Goal: Transaction & Acquisition: Purchase product/service

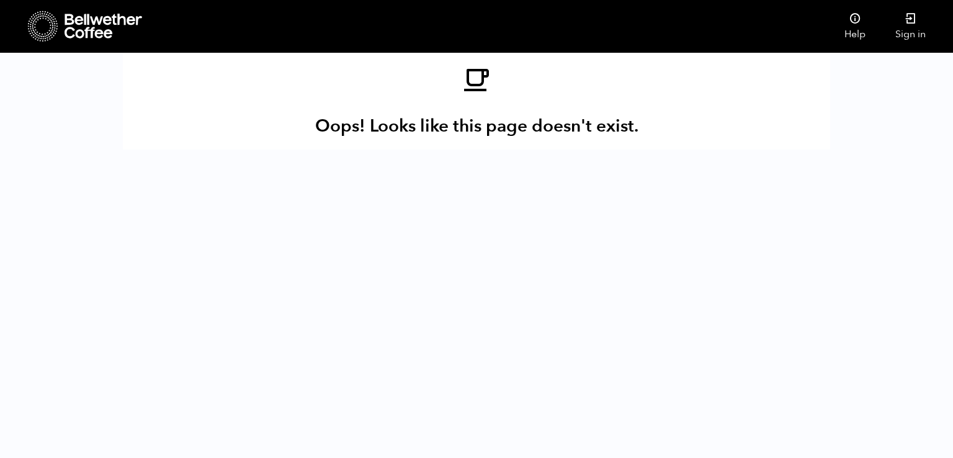
click at [92, 28] on icon at bounding box center [104, 26] width 78 height 25
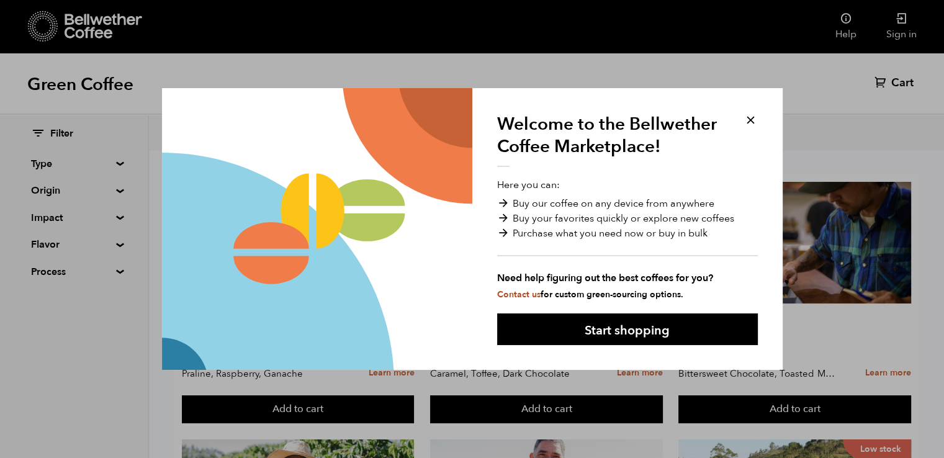
click at [750, 124] on button at bounding box center [750, 120] width 14 height 14
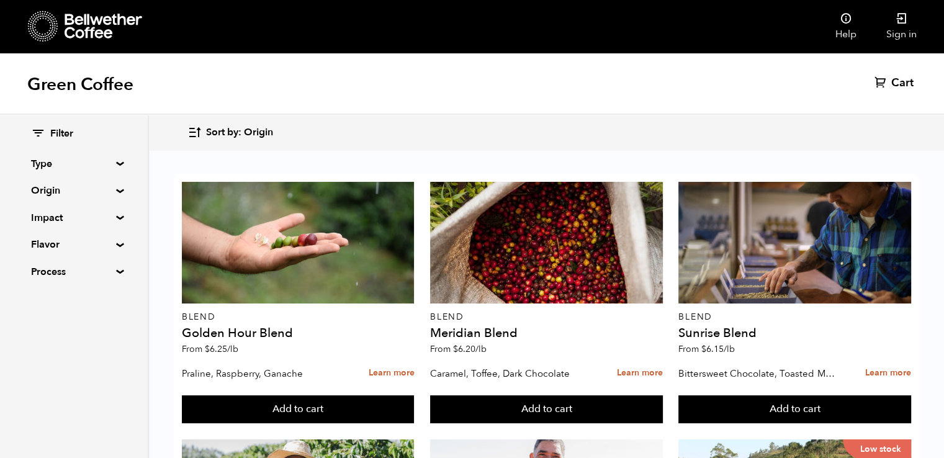
click at [114, 169] on div "Filter Type Blend Single Origin Decaf Seasonal Year Round Origin Blend Brazil B…" at bounding box center [74, 203] width 148 height 177
click at [114, 163] on summary "Type" at bounding box center [74, 163] width 86 height 15
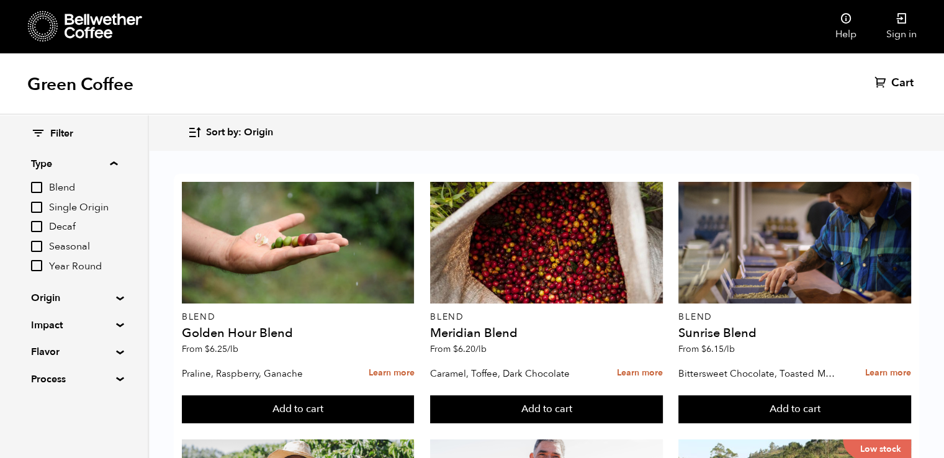
click at [39, 204] on input "Single Origin" at bounding box center [36, 207] width 11 height 11
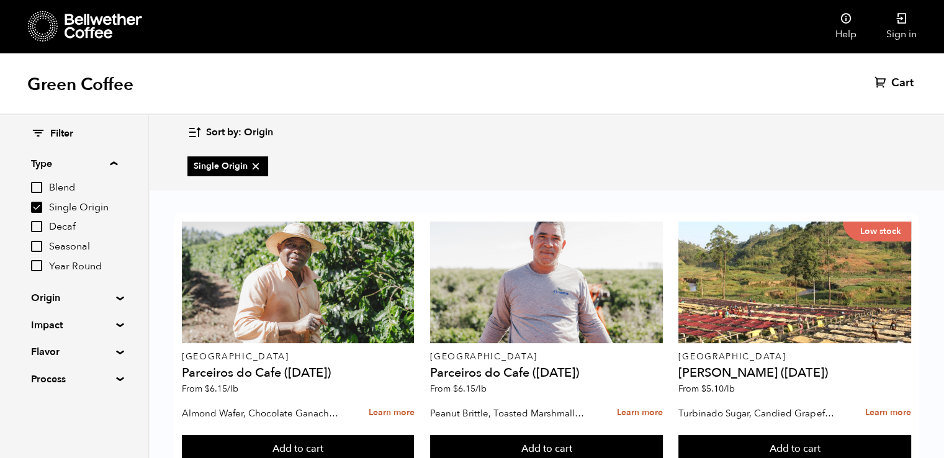
click at [38, 203] on input "Single Origin" at bounding box center [36, 207] width 11 height 11
checkbox input "false"
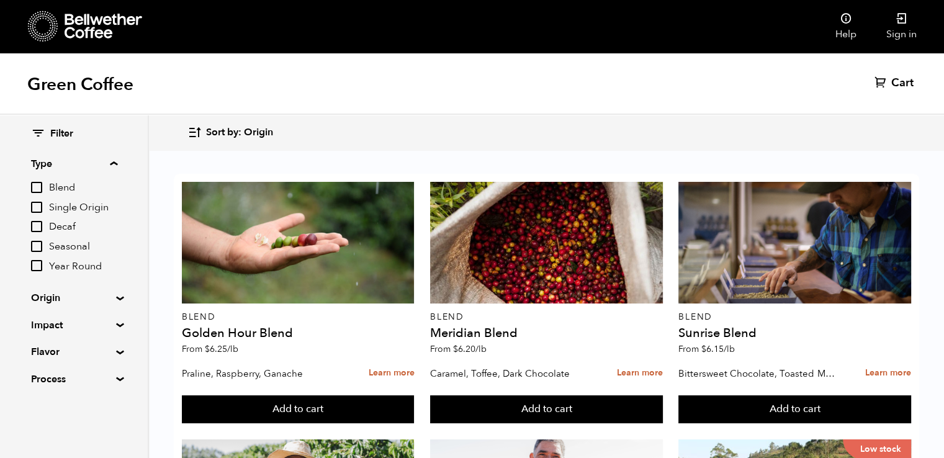
click at [37, 224] on input "Decaf" at bounding box center [36, 226] width 11 height 11
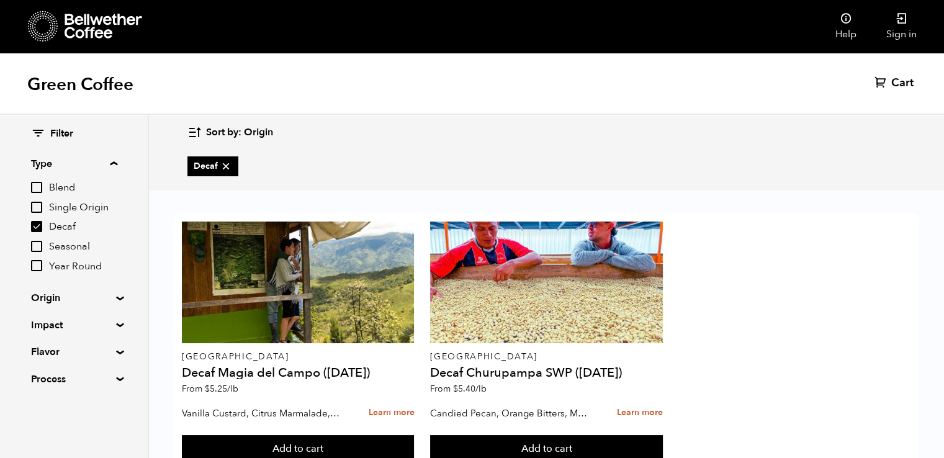
scroll to position [45, 0]
click at [40, 224] on input "Decaf" at bounding box center [36, 226] width 11 height 11
checkbox input "false"
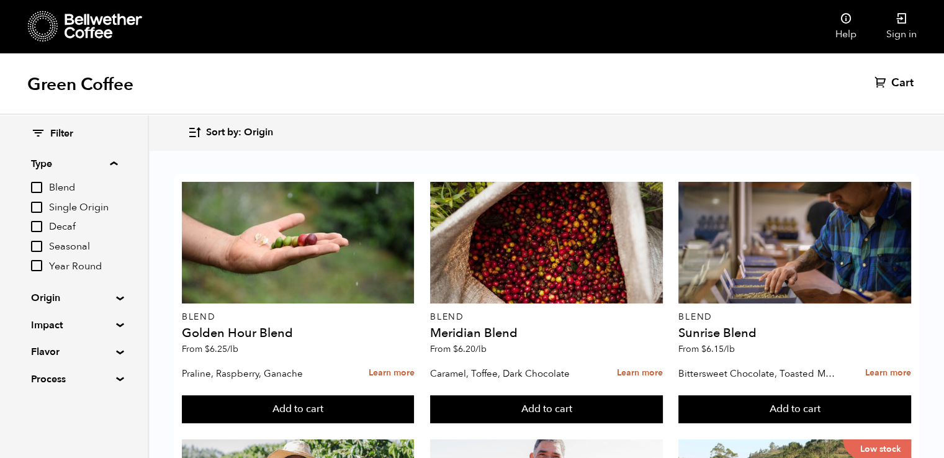
click at [53, 299] on summary "Origin" at bounding box center [74, 297] width 86 height 15
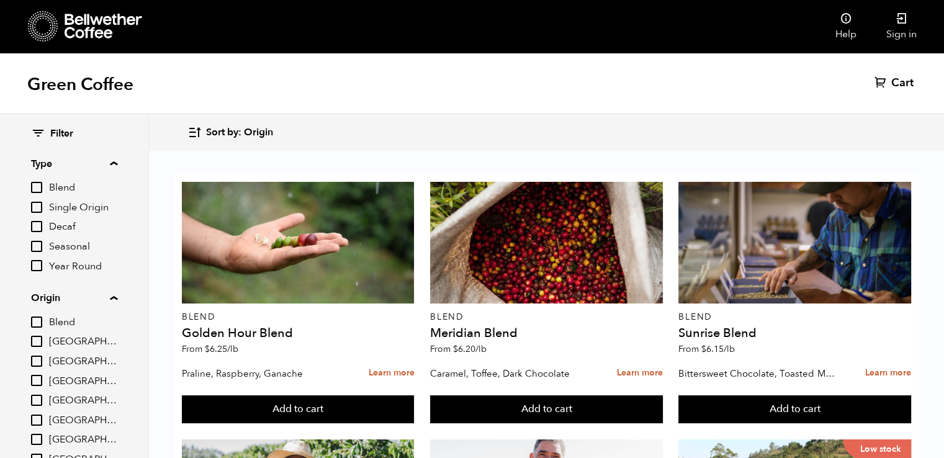
click at [53, 299] on summary "Origin" at bounding box center [74, 297] width 86 height 15
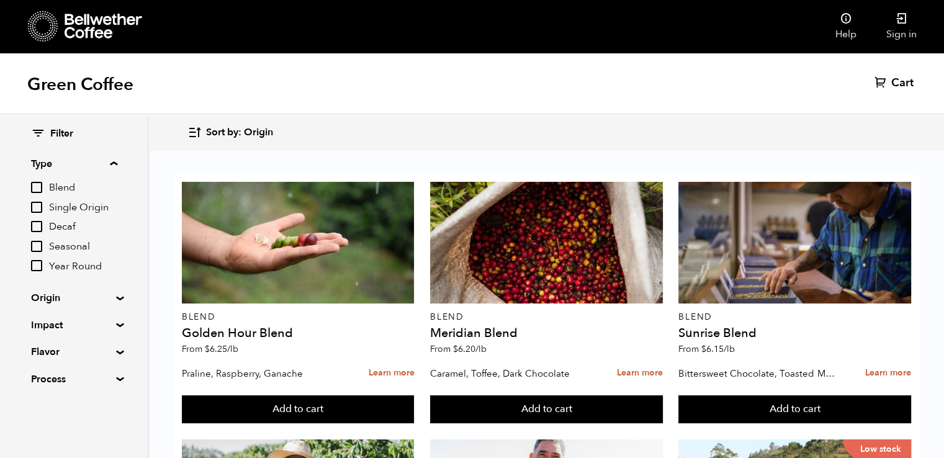
scroll to position [107, 0]
click at [59, 349] on summary "Flavor" at bounding box center [74, 351] width 86 height 15
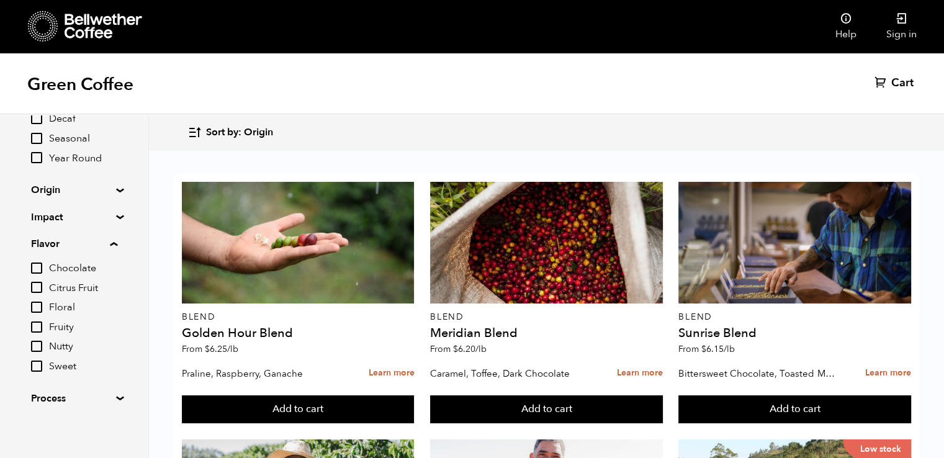
scroll to position [111, 0]
click at [38, 323] on input "Fruity" at bounding box center [36, 323] width 11 height 11
checkbox input "true"
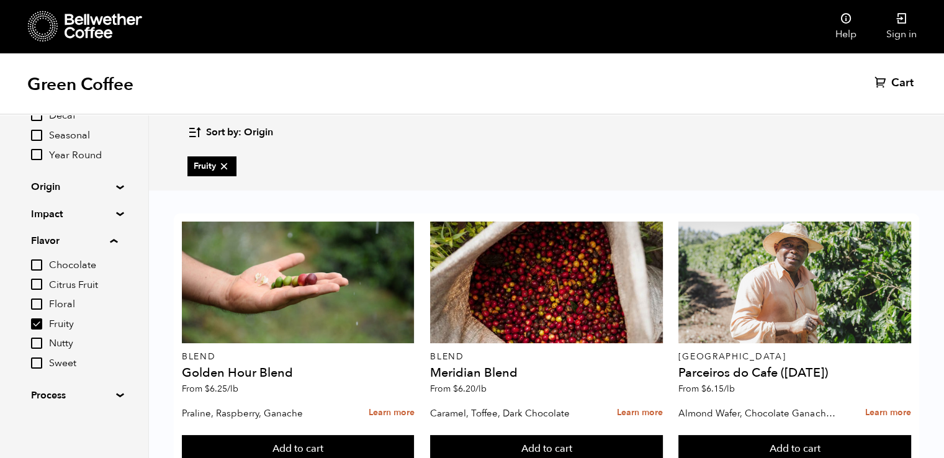
scroll to position [1075, 0]
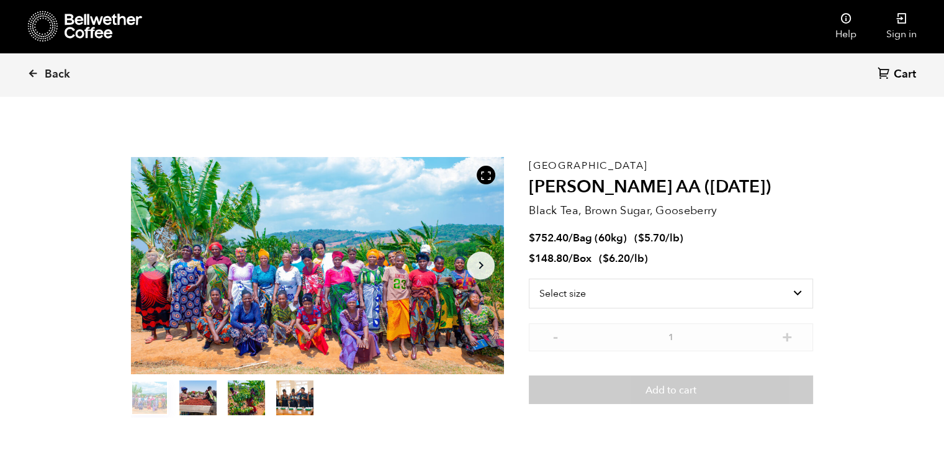
scroll to position [539, 661]
click at [705, 293] on select "Select size Bag (60kg) (132 lbs) Box (24 lbs)" at bounding box center [671, 294] width 284 height 30
click at [529, 279] on select "Select size Bag (60kg) (132 lbs) Box (24 lbs)" at bounding box center [671, 294] width 284 height 30
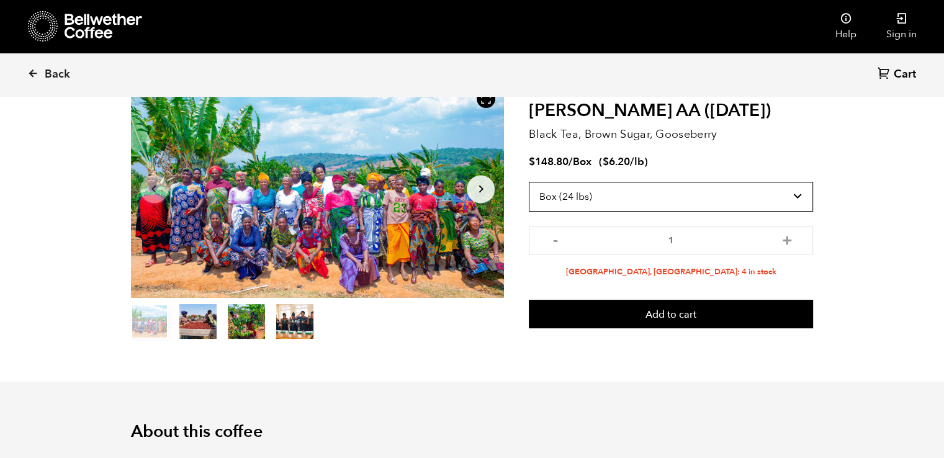
scroll to position [0, 0]
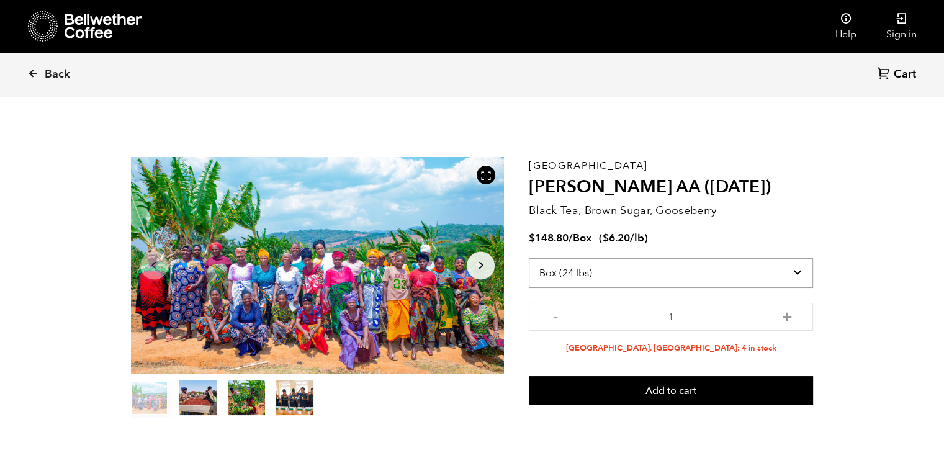
click at [600, 274] on select "Select size Bag (60kg) (132 lbs) Box (24 lbs)" at bounding box center [671, 273] width 284 height 30
select select "bag-3"
click at [529, 258] on select "Select size Bag (60kg) (132 lbs) Box (24 lbs)" at bounding box center [671, 273] width 284 height 30
